Goal: Register for event/course

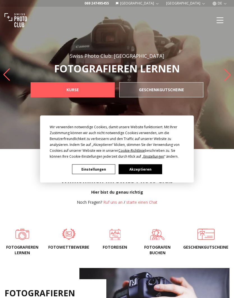
click at [149, 170] on button "Akzeptieren" at bounding box center [140, 169] width 43 height 10
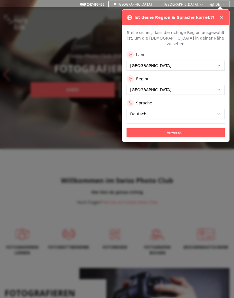
click at [218, 20] on button at bounding box center [221, 17] width 7 height 7
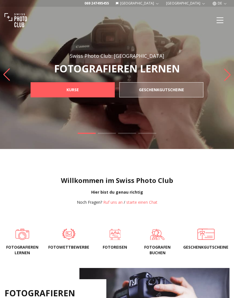
click at [219, 19] on icon "Menu" at bounding box center [220, 20] width 10 height 10
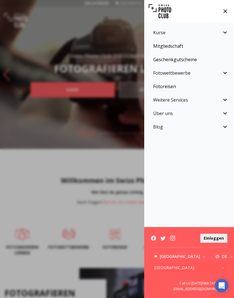
click at [221, 75] on span "Fotowettbewerbe" at bounding box center [187, 73] width 68 height 7
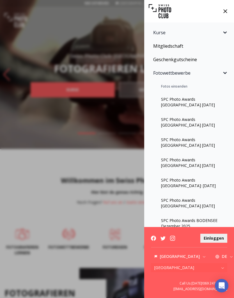
click at [204, 139] on link "SPC Photo Awards [GEOGRAPHIC_DATA] [DATE]" at bounding box center [188, 142] width 83 height 20
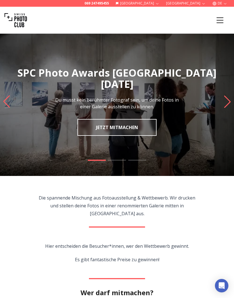
click at [136, 128] on link "JETZT MITMACHEN" at bounding box center [116, 127] width 79 height 17
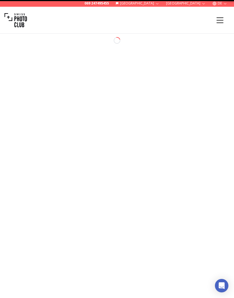
select select "*******"
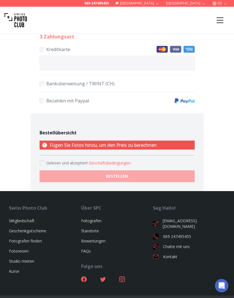
scroll to position [346, 0]
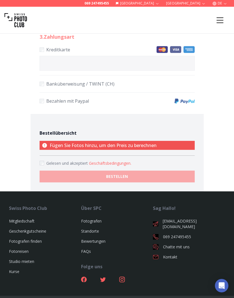
click at [121, 163] on button "Geschäftsbedingungen ." at bounding box center [110, 163] width 42 height 6
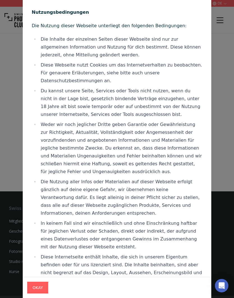
scroll to position [459, 0]
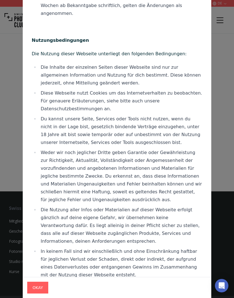
click at [46, 293] on button "OKAY" at bounding box center [37, 287] width 21 height 12
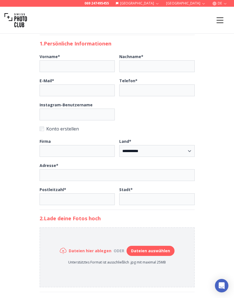
scroll to position [0, 0]
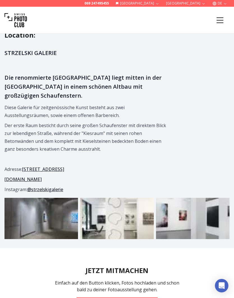
scroll to position [1444, 0]
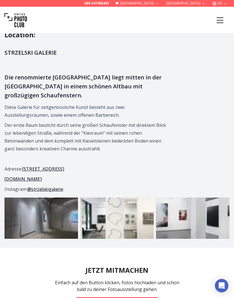
click at [64, 166] on link "[STREET_ADDRESS]" at bounding box center [43, 169] width 42 height 6
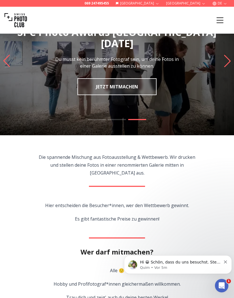
scroll to position [0, 0]
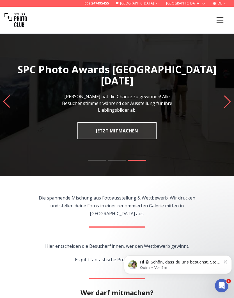
click at [226, 106] on icon "Next slide" at bounding box center [227, 101] width 8 height 12
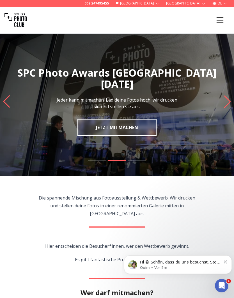
click at [225, 106] on icon "Next slide" at bounding box center [227, 101] width 8 height 12
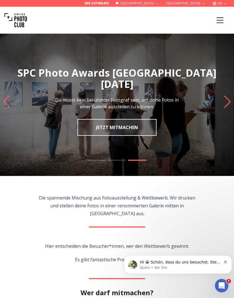
click at [228, 107] on icon "Next slide" at bounding box center [227, 101] width 8 height 12
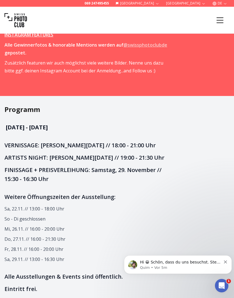
scroll to position [1058, 0]
